Goal: Task Accomplishment & Management: Use online tool/utility

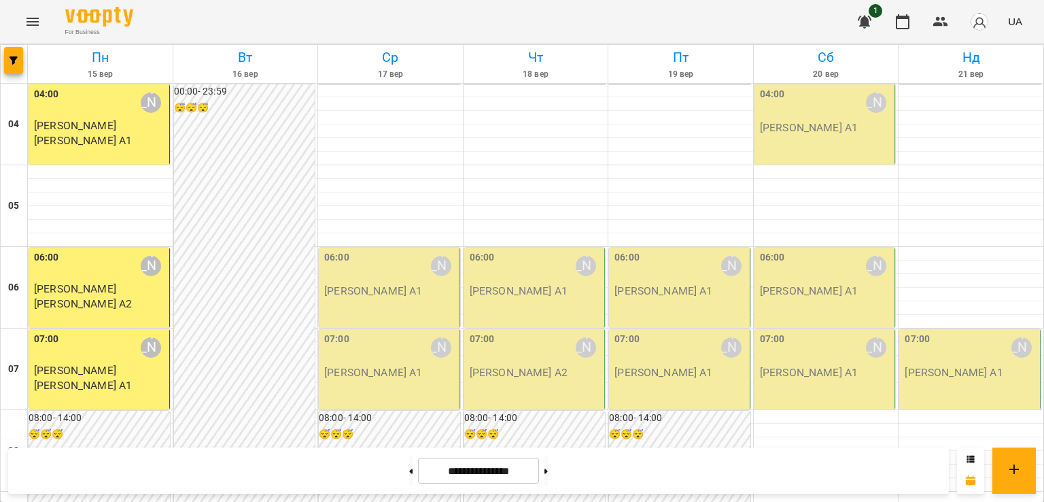
scroll to position [792, 0]
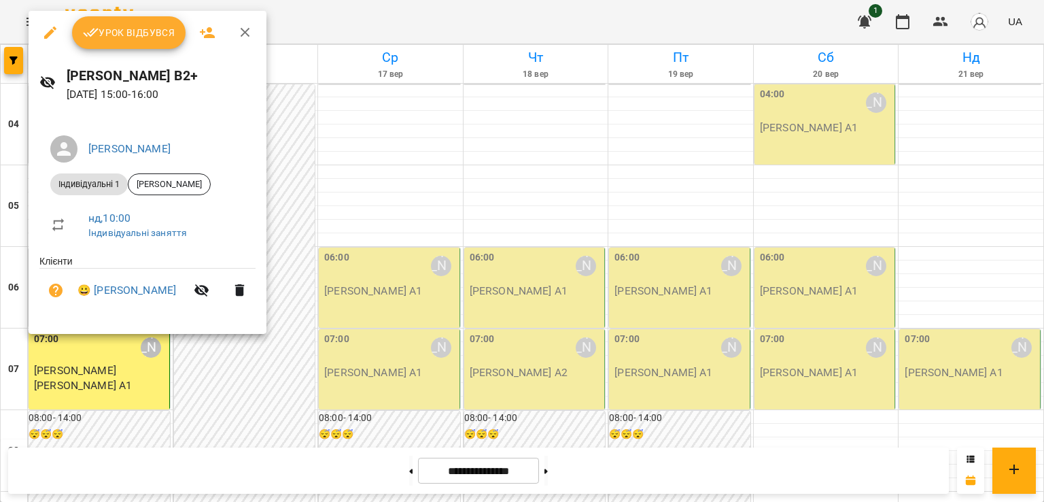
click at [147, 36] on span "Урок відбувся" at bounding box center [129, 32] width 92 height 16
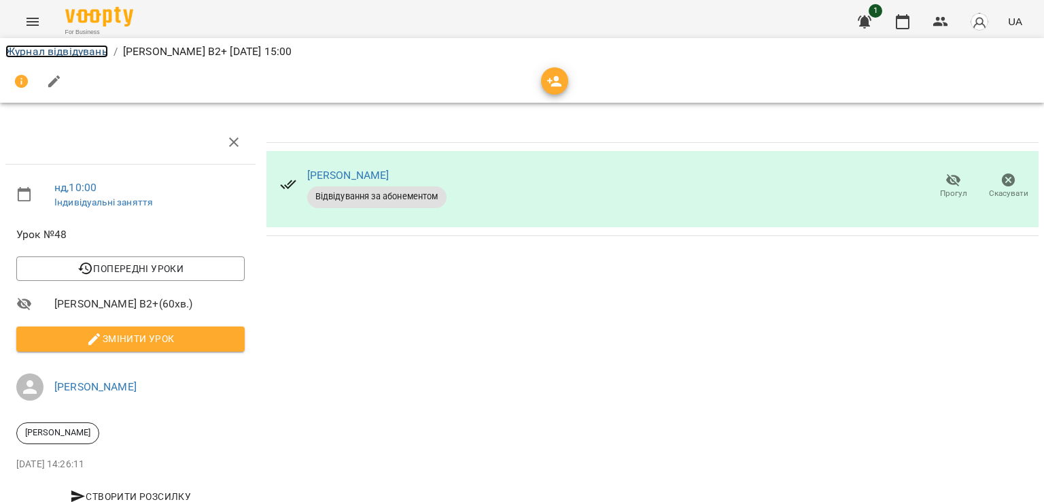
click at [80, 52] on link "Журнал відвідувань" at bounding box center [56, 51] width 103 height 13
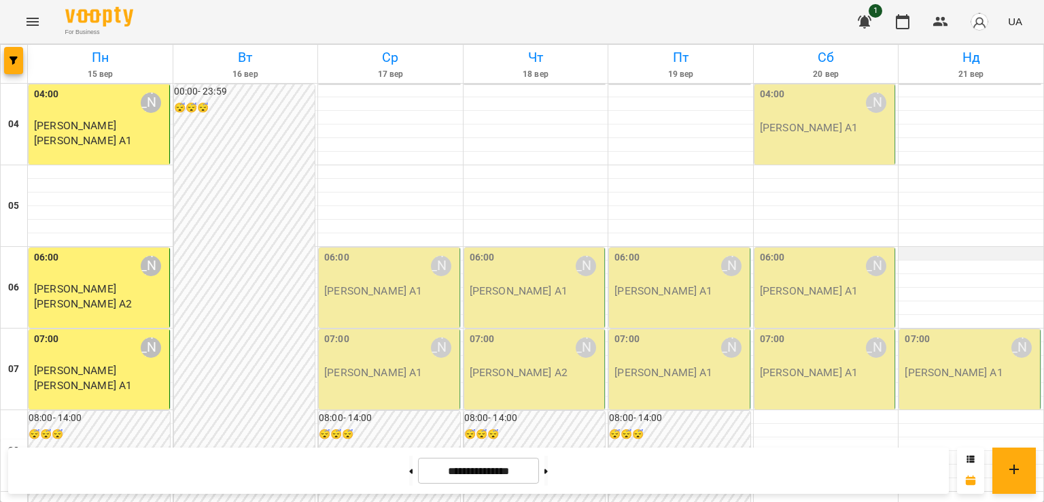
scroll to position [113, 0]
click at [979, 30] on img "button" at bounding box center [979, 21] width 19 height 19
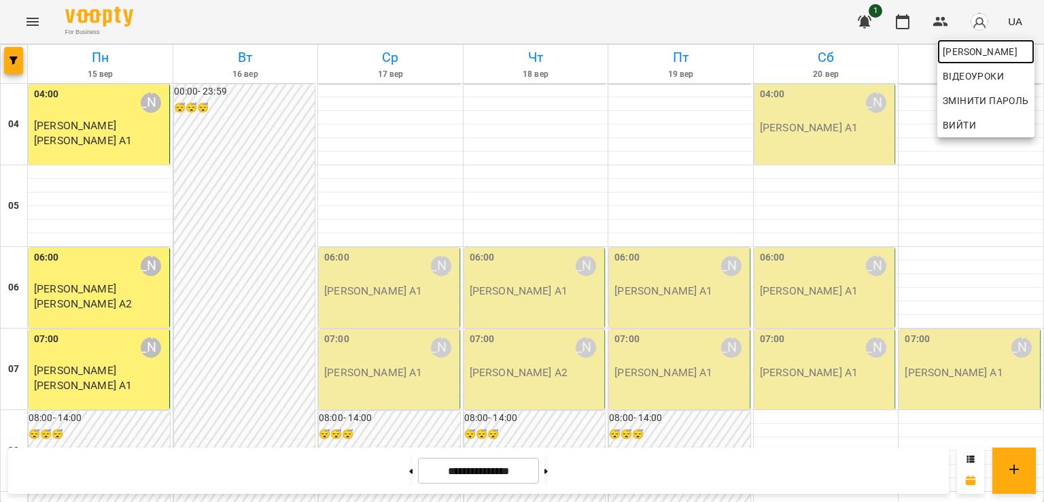
click at [975, 50] on span "[PERSON_NAME]" at bounding box center [986, 51] width 86 height 16
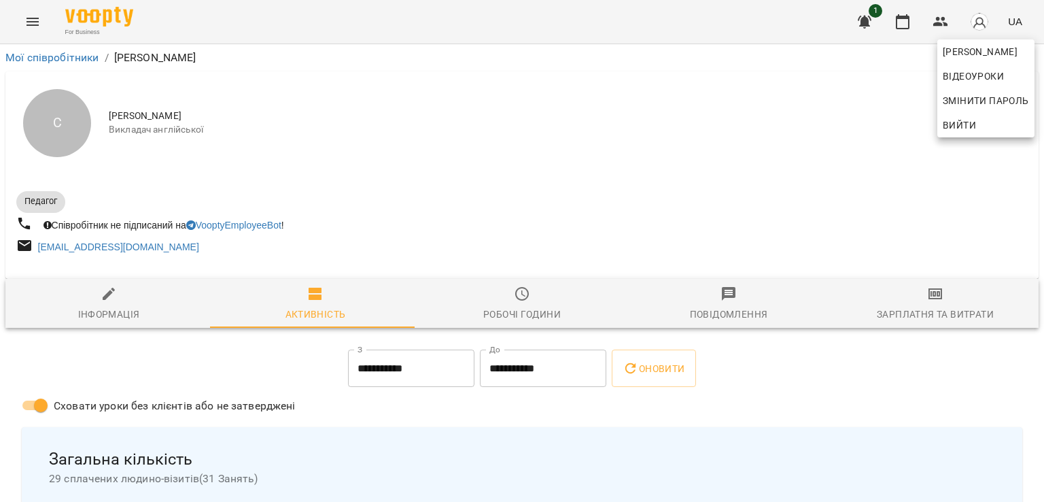
click at [901, 289] on div at bounding box center [522, 251] width 1044 height 502
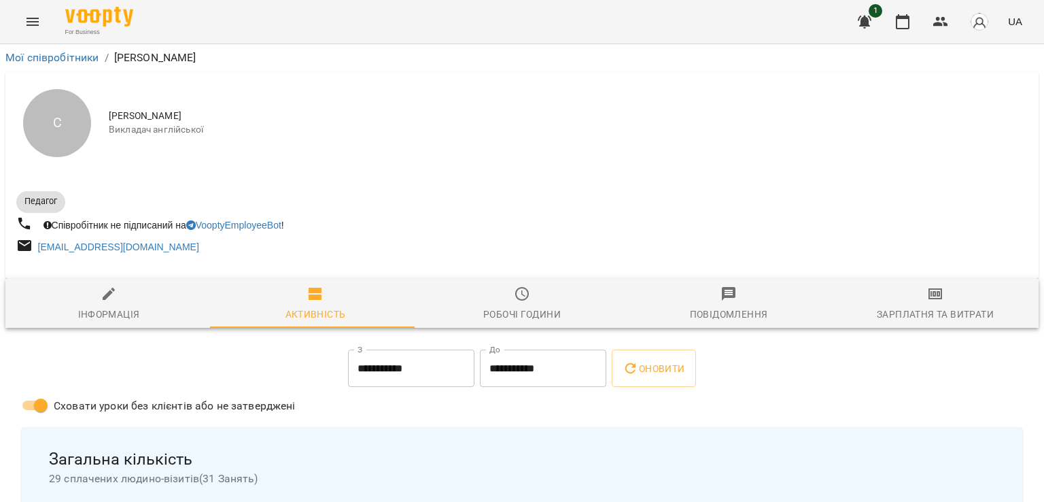
click at [927, 294] on icon "button" at bounding box center [935, 293] width 16 height 16
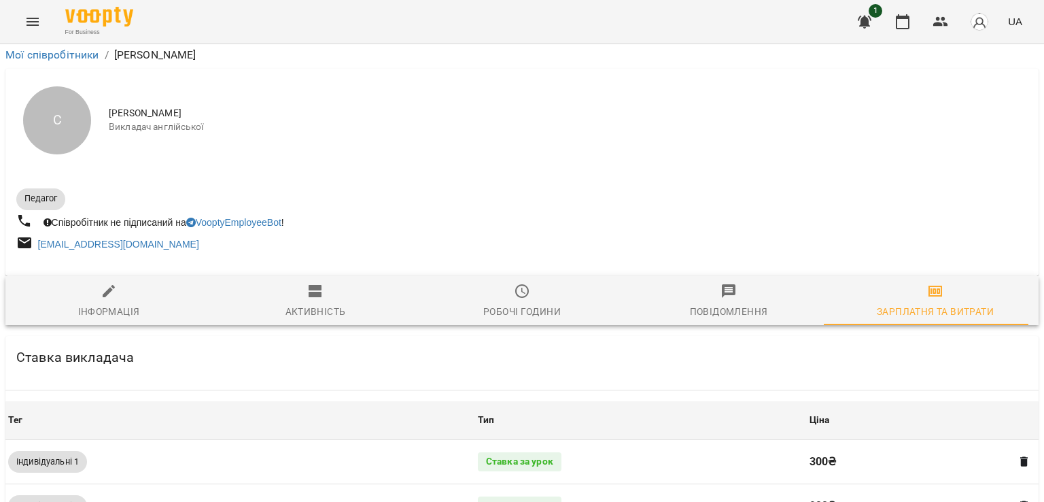
scroll to position [453, 0]
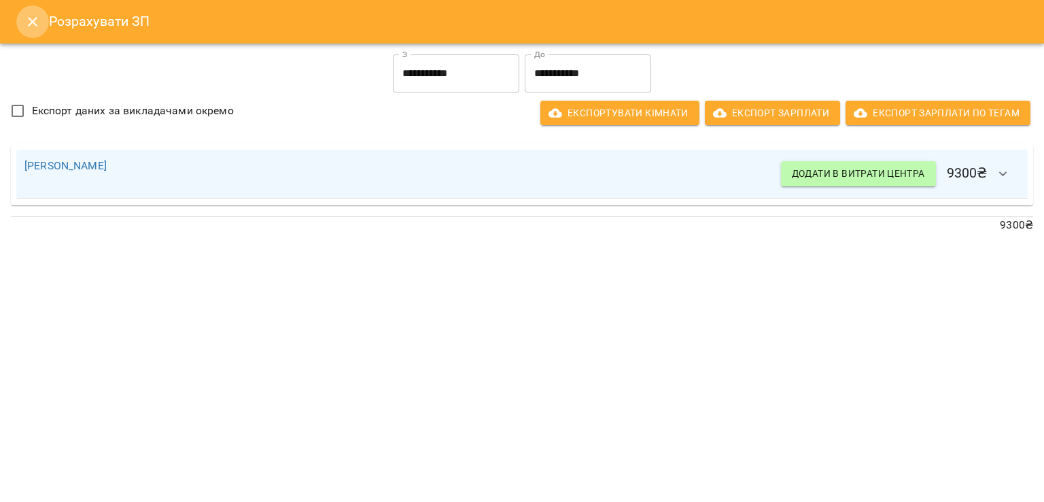
click at [36, 18] on icon "Close" at bounding box center [33, 22] width 10 height 10
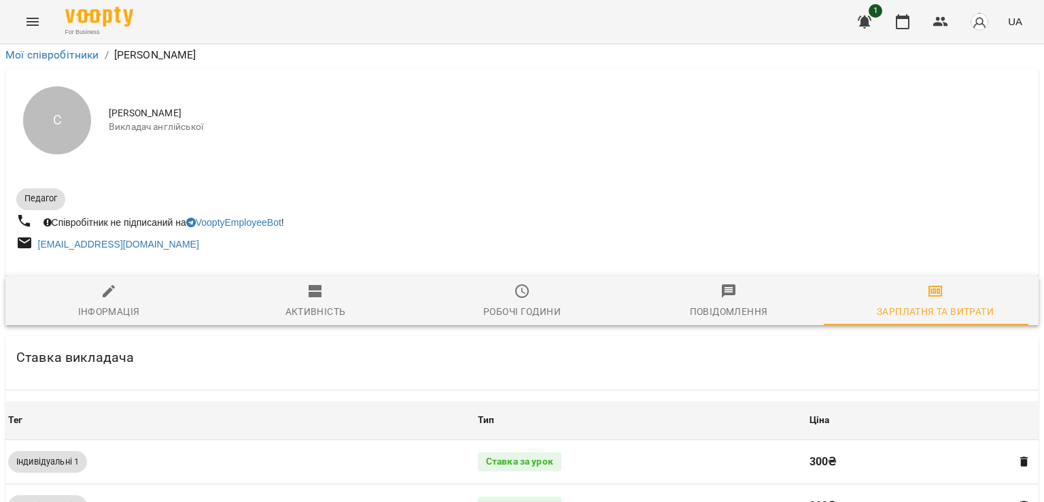
scroll to position [0, 0]
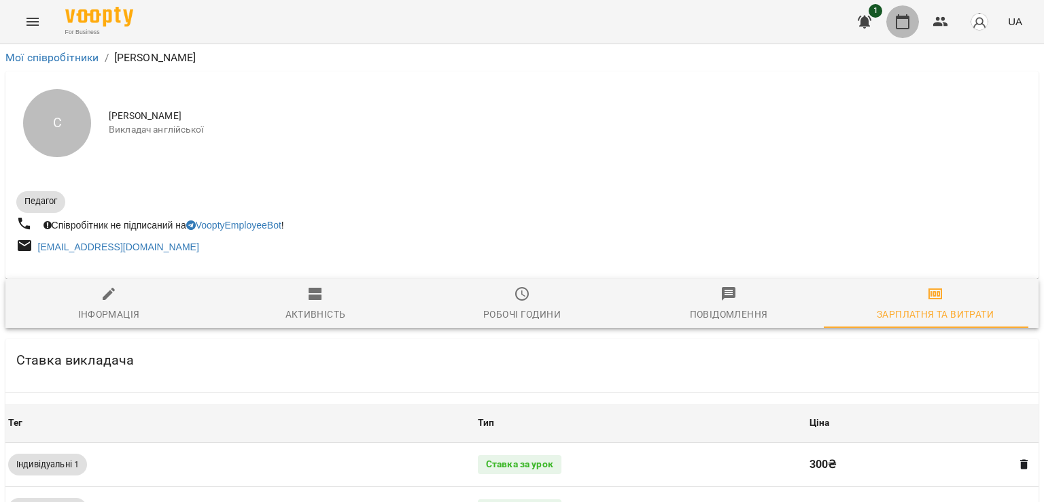
click at [899, 26] on icon "button" at bounding box center [902, 22] width 16 height 16
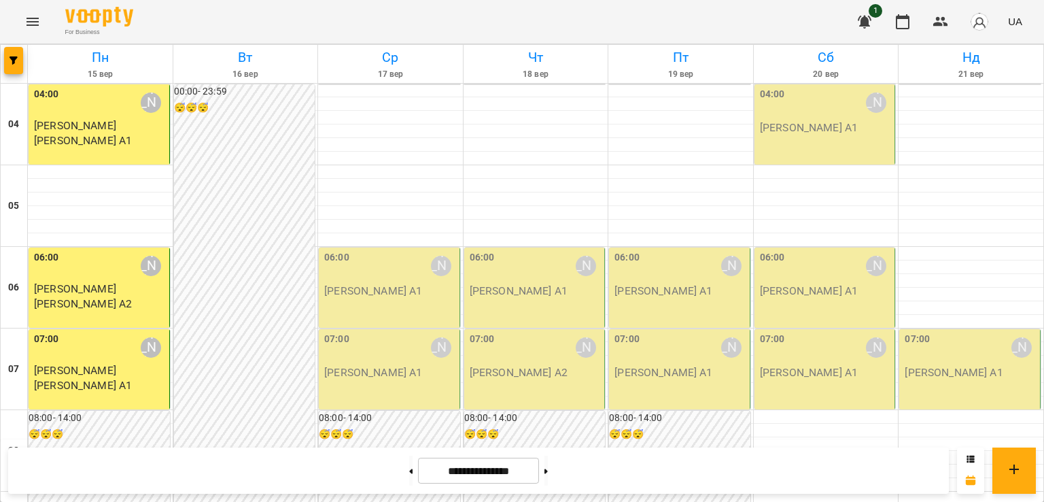
scroll to position [680, 0]
